Goal: Information Seeking & Learning: Learn about a topic

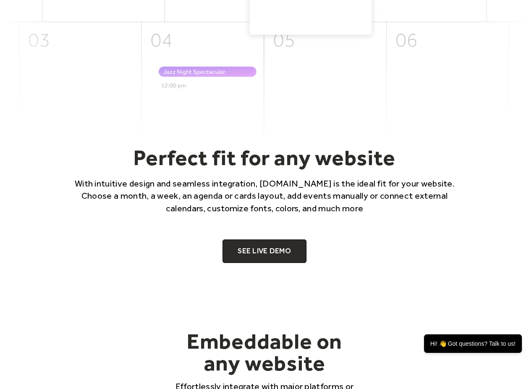
scroll to position [428, 0]
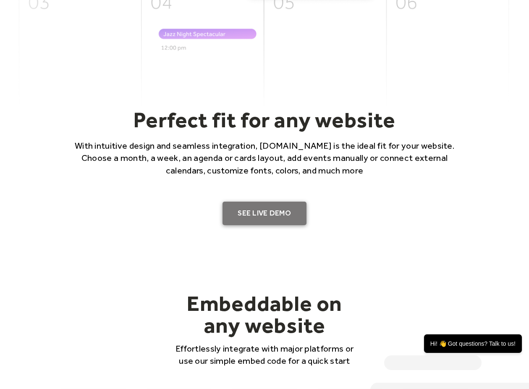
click at [268, 217] on link "SEE LIVE DEMO" at bounding box center [265, 214] width 84 height 24
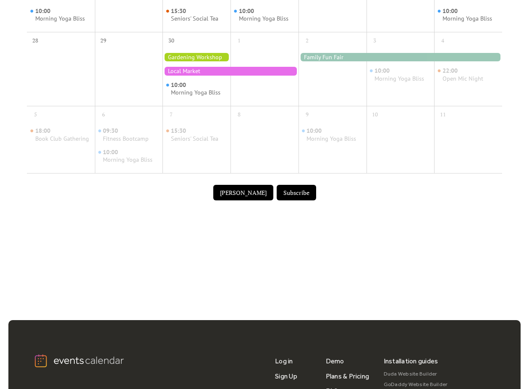
scroll to position [477, 0]
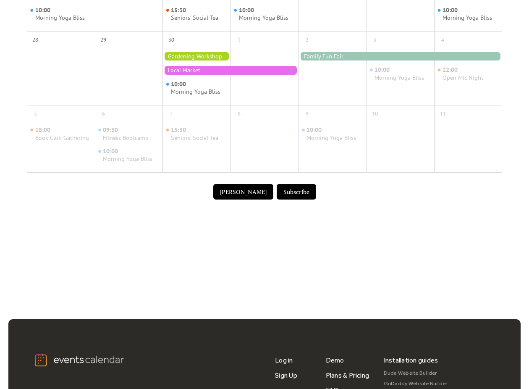
click at [238, 186] on button "Submit Event" at bounding box center [243, 192] width 60 height 16
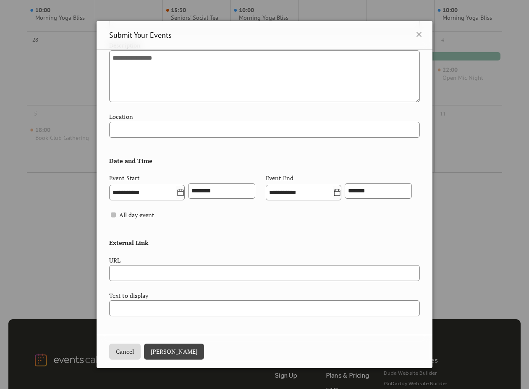
scroll to position [0, 0]
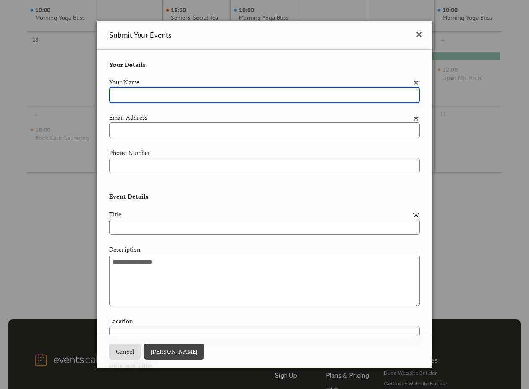
click at [417, 35] on icon at bounding box center [419, 34] width 5 height 5
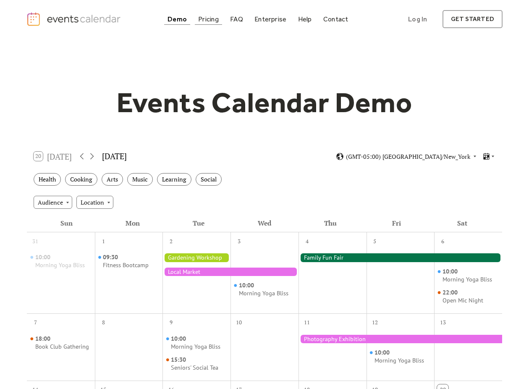
click at [211, 21] on div "Pricing" at bounding box center [208, 19] width 21 height 5
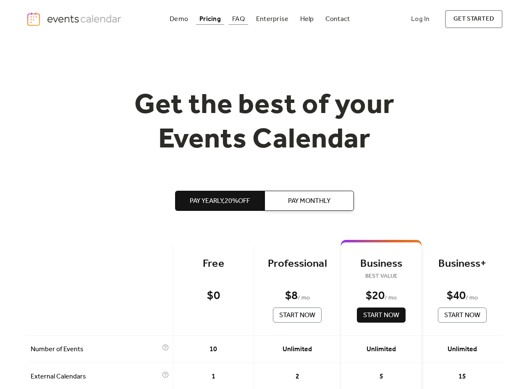
click at [240, 19] on div "FAQ" at bounding box center [238, 19] width 13 height 5
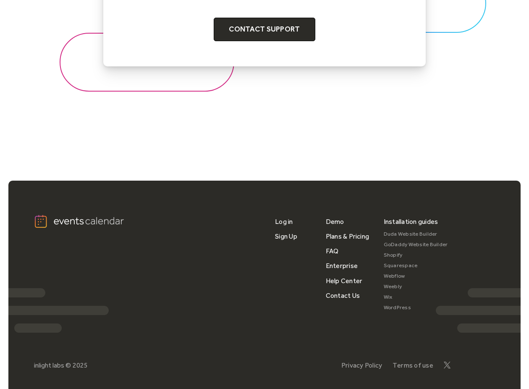
scroll to position [1035, 0]
